Goal: Task Accomplishment & Management: Manage account settings

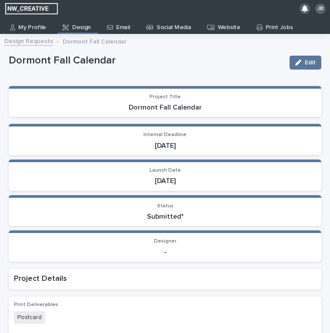
scroll to position [17, 0]
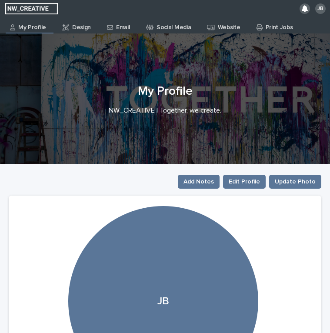
click at [82, 31] on link "Design" at bounding box center [77, 25] width 33 height 17
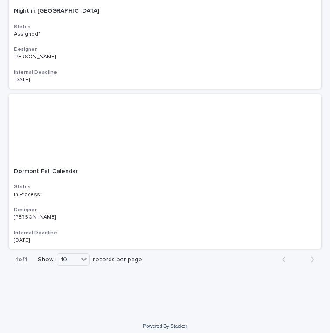
scroll to position [702, 0]
click at [118, 223] on div "Dormont Fall Calendar Dormont Fall Calendar Status In Process* Designer [PERSON…" at bounding box center [165, 206] width 313 height 87
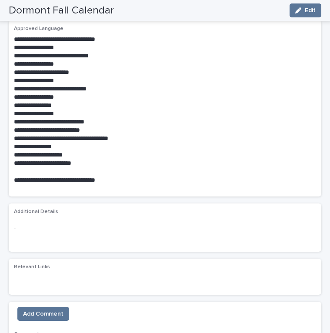
scroll to position [465, 0]
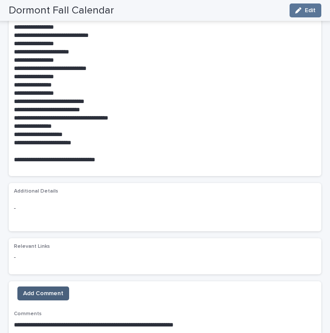
click at [45, 289] on span "Add Comment" at bounding box center [43, 293] width 40 height 9
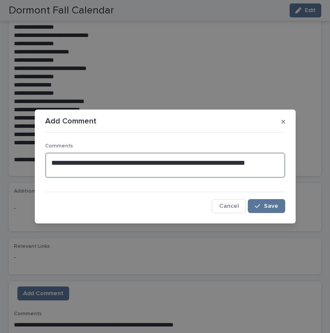
click at [253, 170] on textarea "**********" at bounding box center [165, 165] width 240 height 25
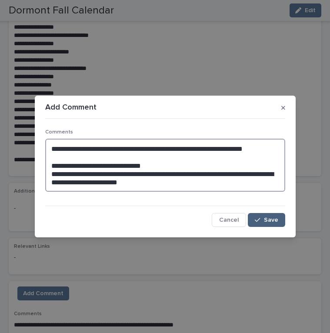
type textarea "**********"
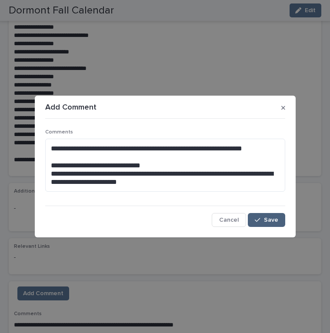
click at [266, 222] on span "Save" at bounding box center [271, 220] width 14 height 6
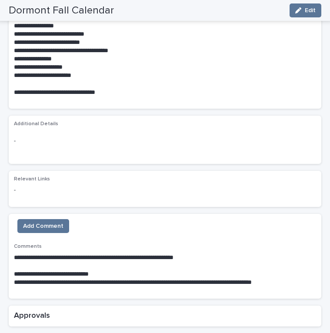
scroll to position [536, 0]
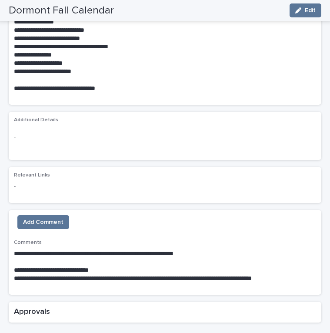
click at [63, 258] on p at bounding box center [165, 262] width 302 height 9
click at [53, 218] on span "Add Comment" at bounding box center [43, 222] width 40 height 9
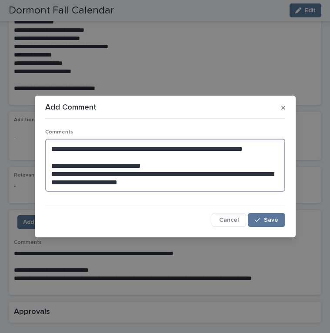
click at [108, 175] on textarea "**********" at bounding box center [165, 165] width 240 height 53
drag, startPoint x: 110, startPoint y: 176, endPoint x: 40, endPoint y: 163, distance: 71.6
click at [40, 163] on section "**********" at bounding box center [165, 167] width 261 height 142
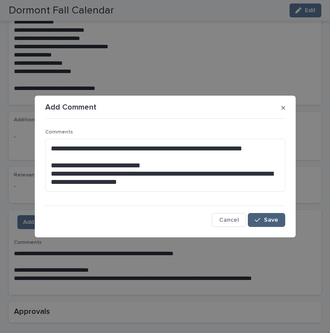
click at [253, 223] on button "Save" at bounding box center [266, 220] width 37 height 14
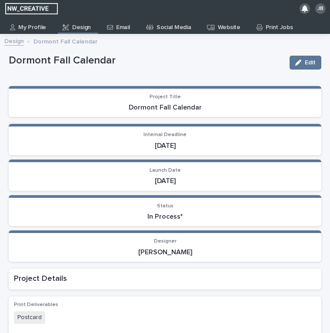
scroll to position [0, 0]
click at [124, 21] on p "Email" at bounding box center [122, 24] width 13 height 14
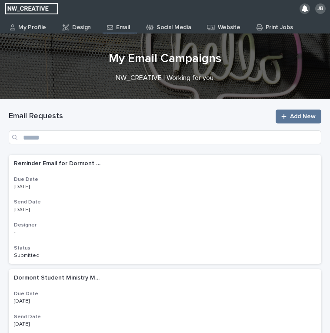
click at [93, 27] on div "Design" at bounding box center [78, 25] width 40 height 17
click at [79, 28] on p "Design" at bounding box center [81, 24] width 19 height 14
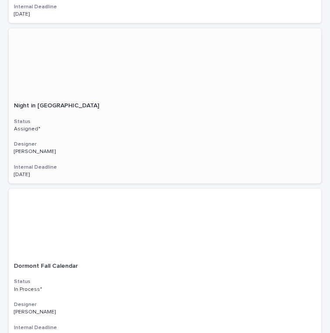
scroll to position [616, 0]
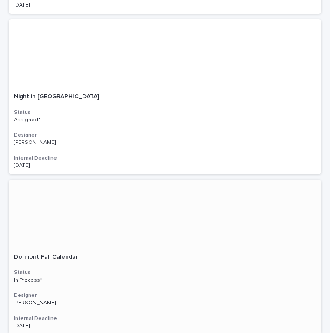
click at [180, 203] on div at bounding box center [165, 214] width 313 height 69
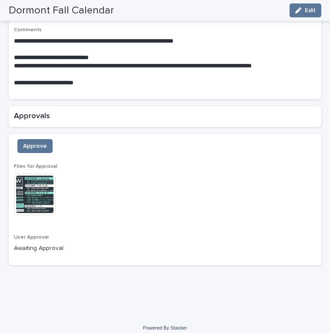
scroll to position [748, 0]
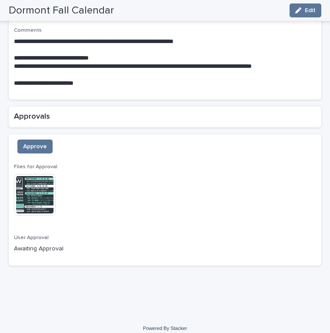
click at [42, 191] on img at bounding box center [35, 195] width 42 height 42
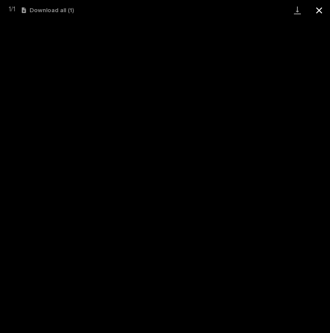
click at [314, 9] on button "Close gallery" at bounding box center [319, 10] width 22 height 20
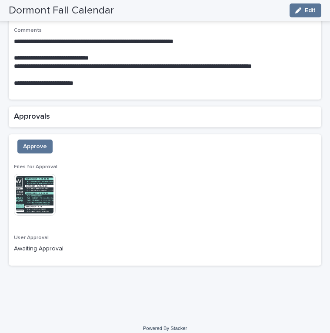
click at [38, 134] on div "Approve Files for Approval This file cannot be opened Download File User Approv…" at bounding box center [165, 199] width 313 height 131
click at [38, 142] on span "Approve" at bounding box center [35, 146] width 24 height 9
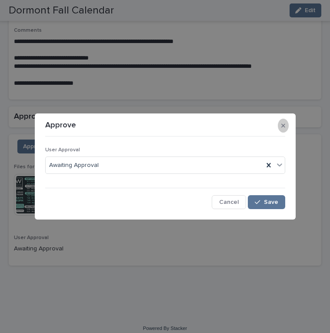
click at [286, 125] on button "button" at bounding box center [283, 126] width 11 height 14
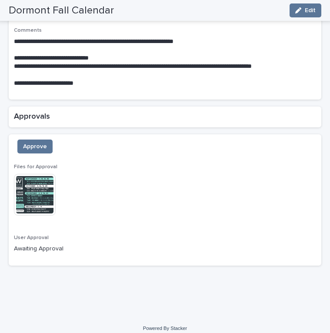
click at [36, 203] on img at bounding box center [35, 195] width 42 height 42
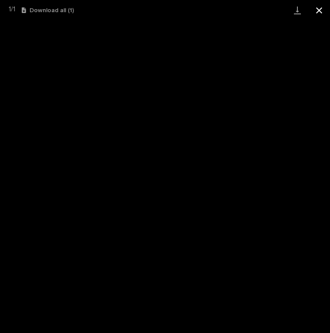
click at [317, 16] on button "Close gallery" at bounding box center [319, 10] width 22 height 20
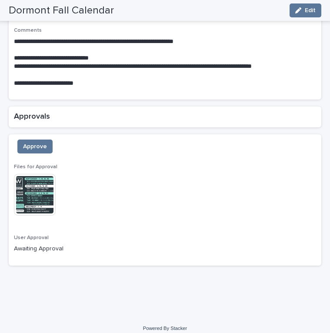
click at [45, 185] on img at bounding box center [35, 195] width 42 height 42
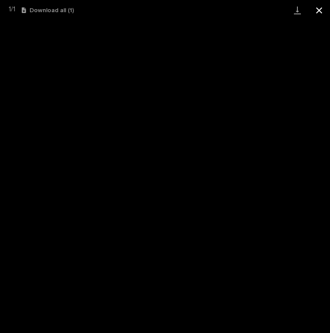
click at [317, 11] on button "Close gallery" at bounding box center [319, 10] width 22 height 20
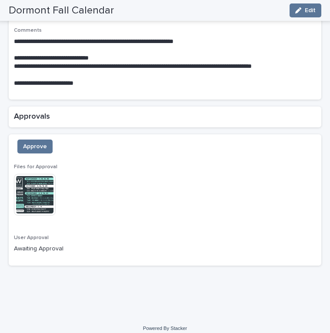
click at [50, 185] on img at bounding box center [35, 195] width 42 height 42
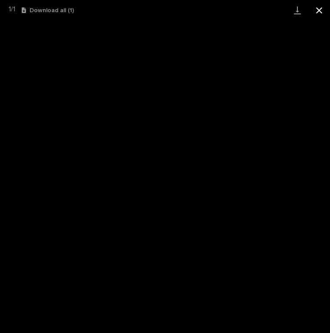
click at [319, 13] on button "Close gallery" at bounding box center [319, 10] width 22 height 20
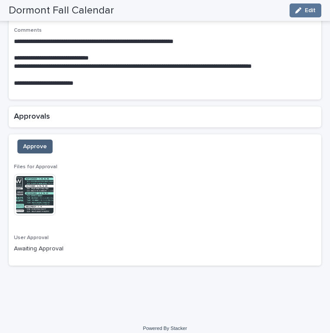
click at [41, 142] on span "Approve" at bounding box center [35, 146] width 24 height 9
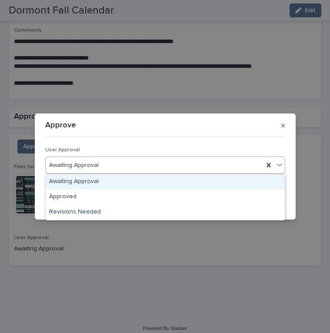
click at [113, 167] on div "Awaiting Approval" at bounding box center [155, 165] width 218 height 14
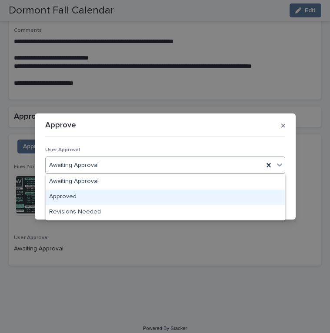
click at [108, 196] on div "Approved" at bounding box center [165, 197] width 239 height 15
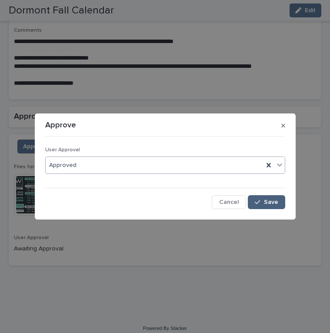
click at [280, 200] on button "Save" at bounding box center [266, 202] width 37 height 14
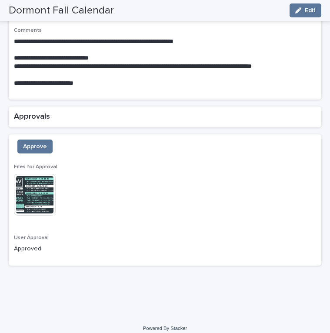
scroll to position [77, 0]
